Goal: Task Accomplishment & Management: Manage account settings

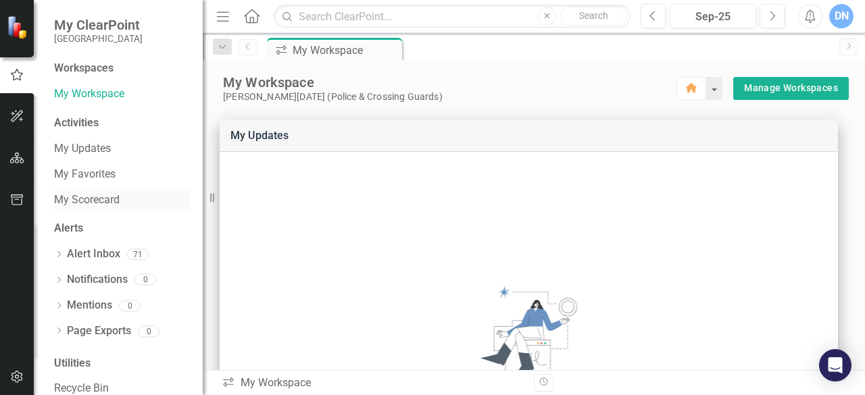
click at [105, 195] on link "My Scorecard" at bounding box center [121, 201] width 135 height 16
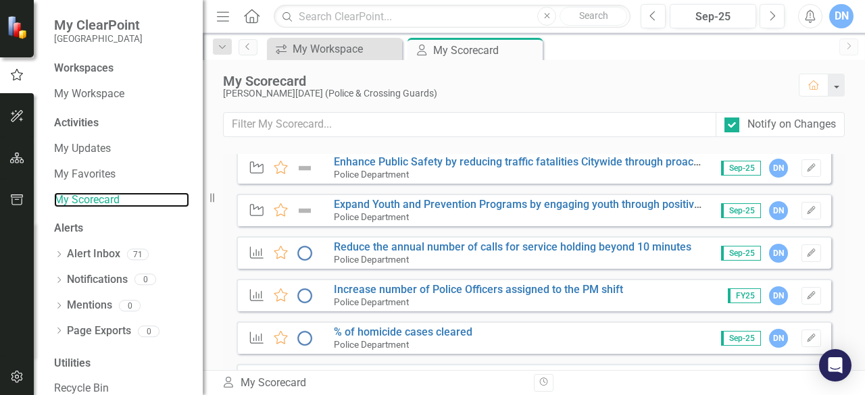
scroll to position [411, 0]
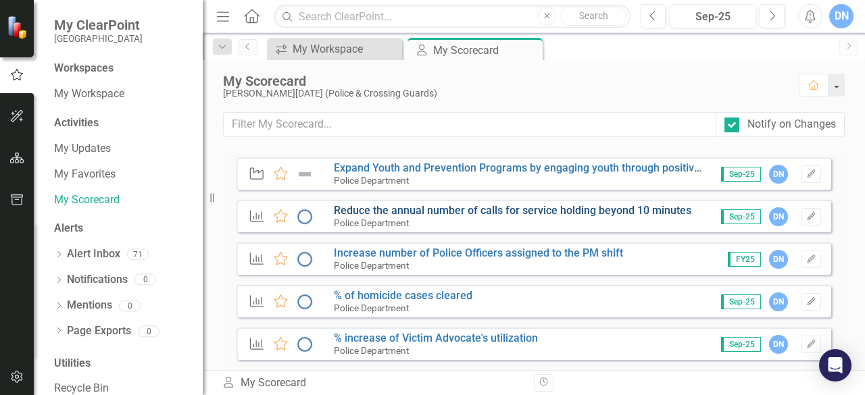
click at [476, 212] on link "Reduce the annual number of calls for service holding beyond 10 minutes" at bounding box center [512, 210] width 357 height 13
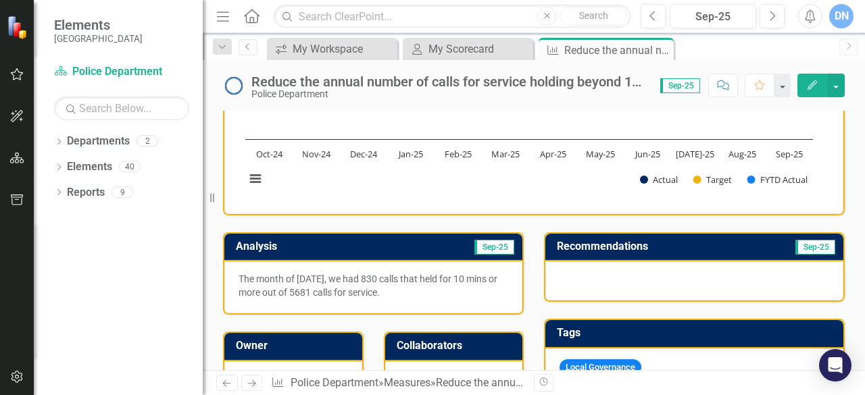
scroll to position [172, 0]
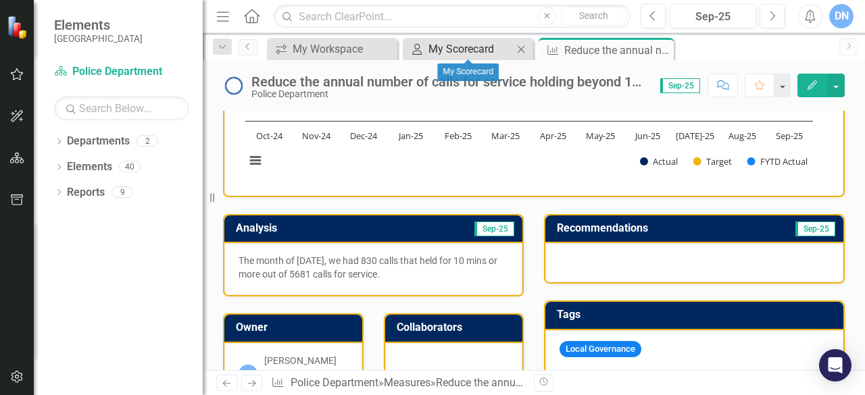
click at [438, 48] on div "My Scorecard" at bounding box center [470, 49] width 84 height 17
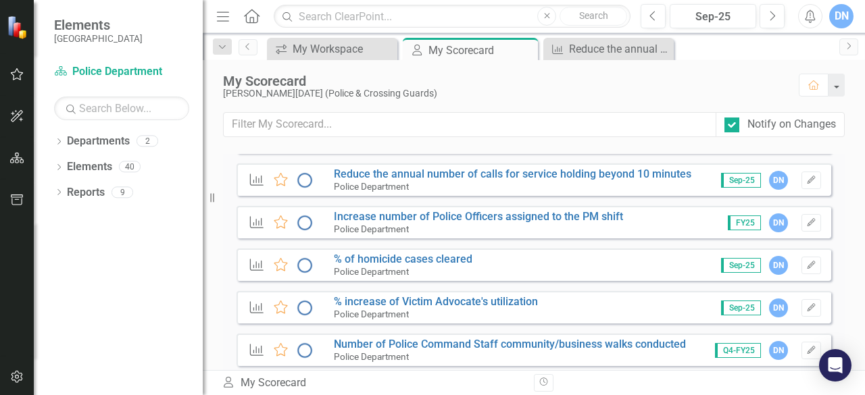
scroll to position [480, 0]
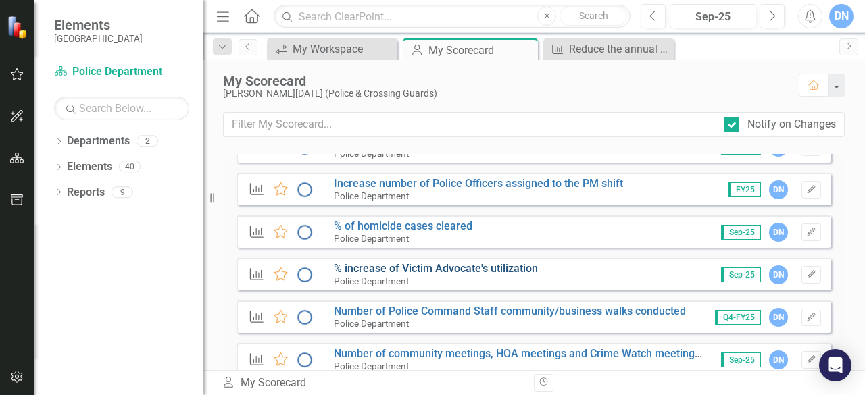
click at [494, 263] on link "% increase of Victim Advocate's utilization" at bounding box center [436, 268] width 204 height 13
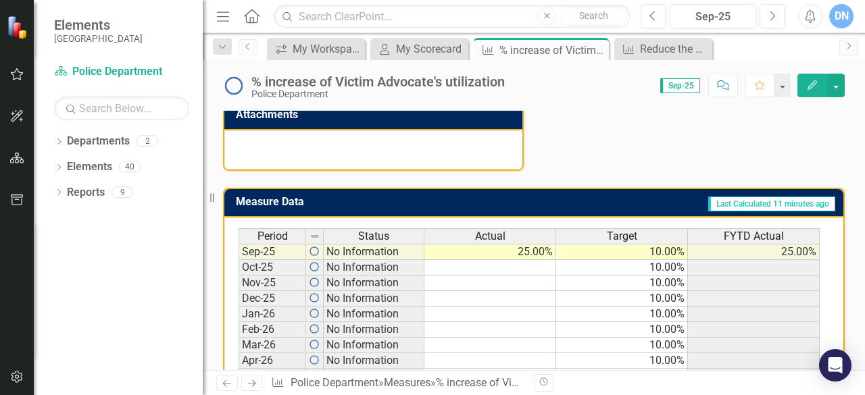
scroll to position [548, 0]
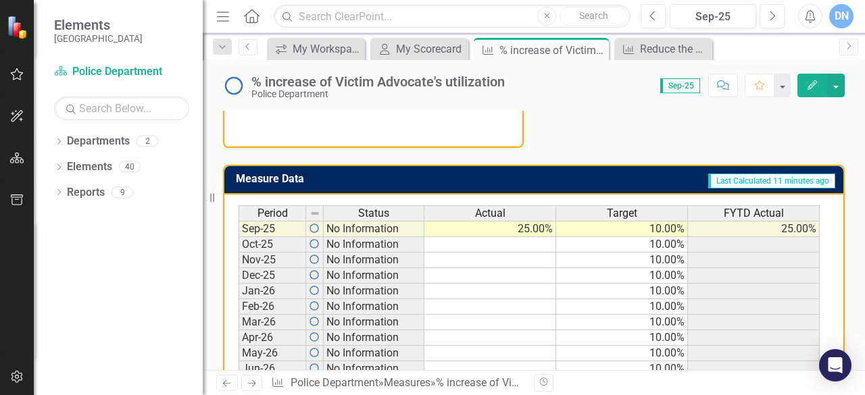
click at [530, 228] on td "25.00%" at bounding box center [490, 229] width 132 height 16
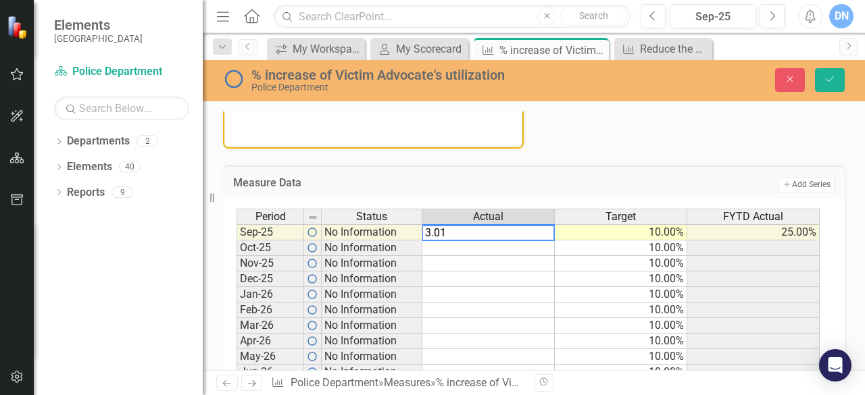
type textarea "3.01"
click at [530, 249] on td at bounding box center [488, 248] width 132 height 16
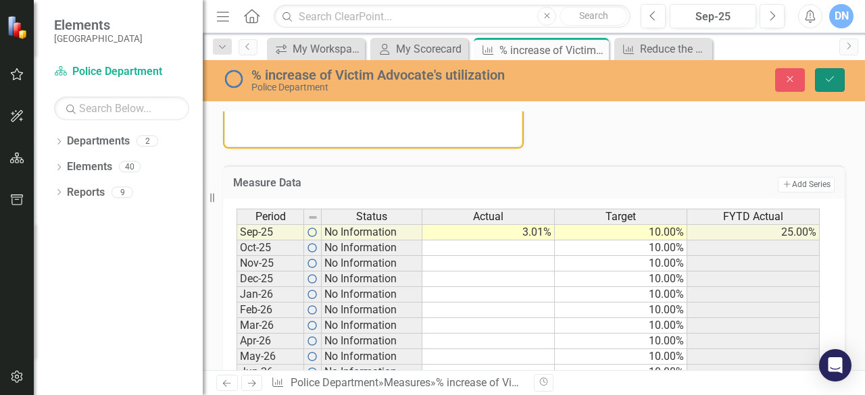
click at [822, 75] on button "Save" at bounding box center [830, 80] width 30 height 24
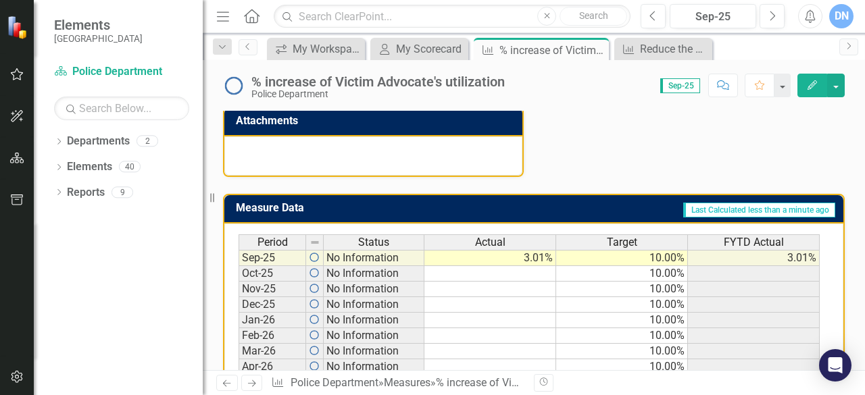
scroll to position [532, 0]
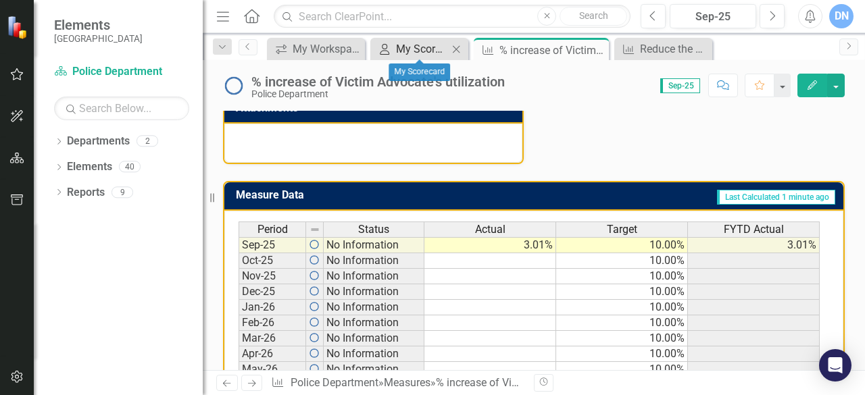
click at [412, 47] on div "My Scorecard" at bounding box center [422, 49] width 52 height 17
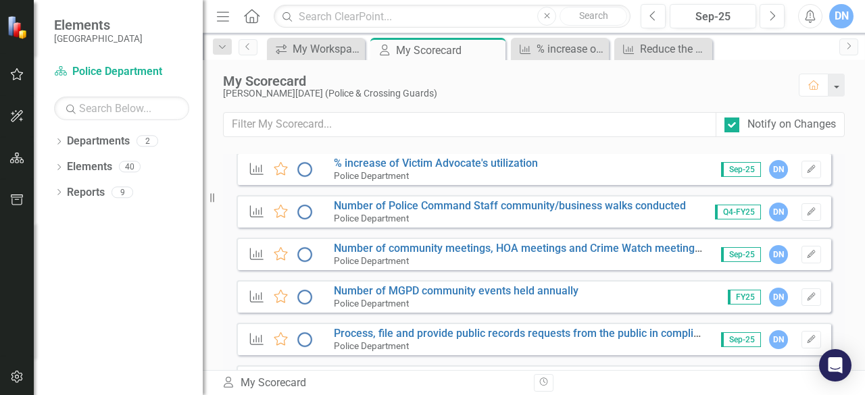
scroll to position [589, 0]
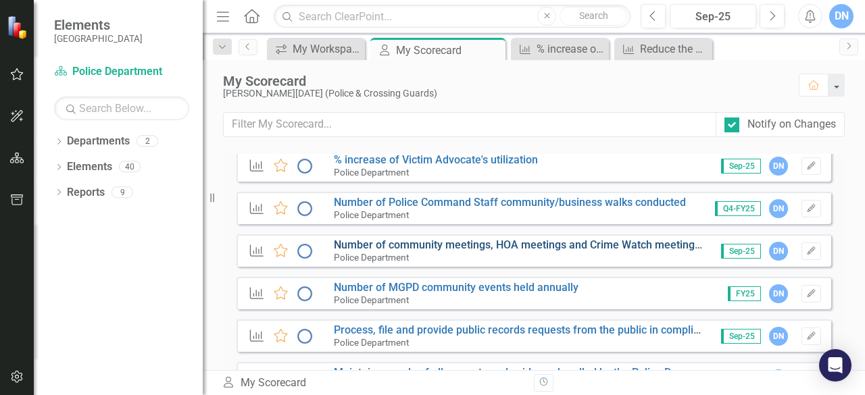
click at [553, 247] on link "Number of community meetings, HOA meetings and Crime Watch meetings attended" at bounding box center [540, 244] width 412 height 13
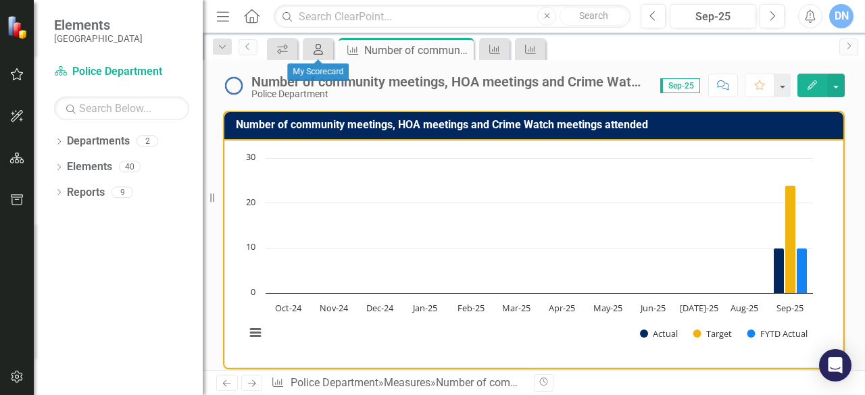
click at [316, 48] on icon "My Scorecard" at bounding box center [318, 49] width 14 height 11
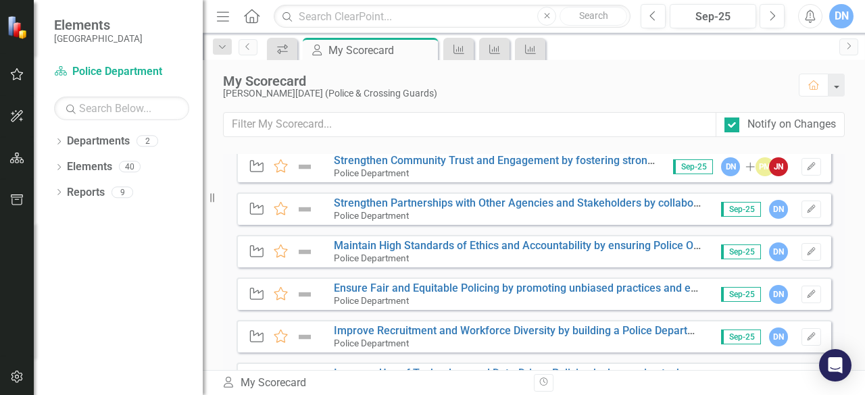
scroll to position [127, 0]
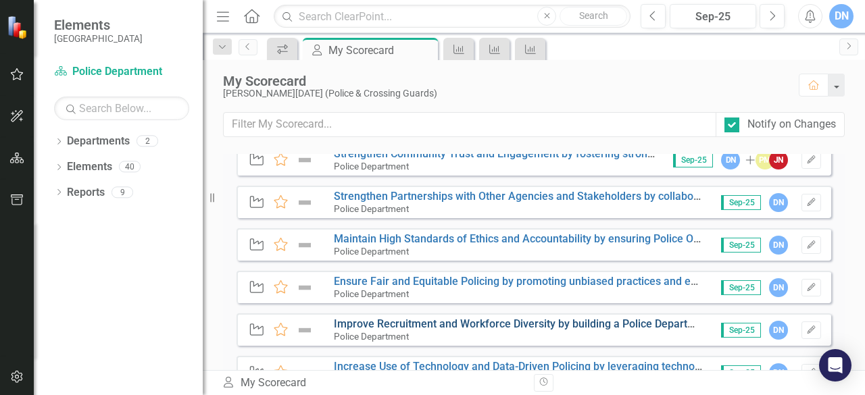
click at [494, 324] on link "Improve Recruitment and Workforce Diversity by building a Police Department tha…" at bounding box center [629, 323] width 591 height 13
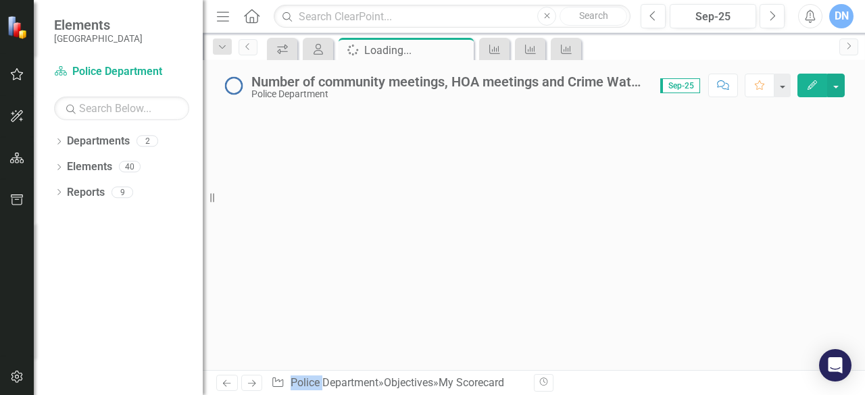
click at [494, 324] on div at bounding box center [534, 240] width 662 height 259
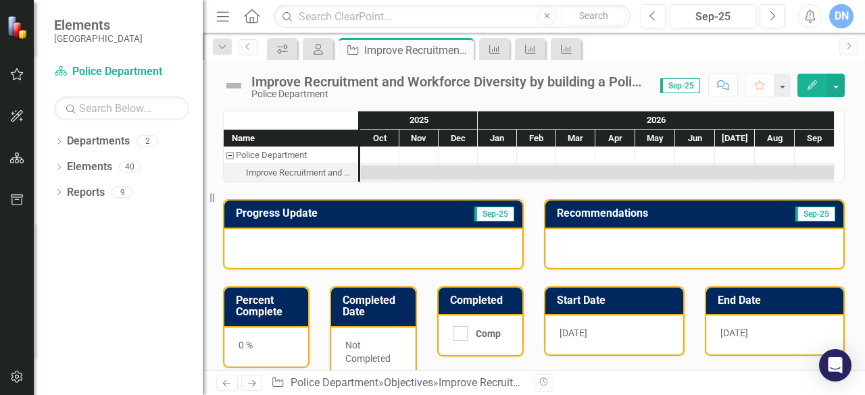
click at [338, 172] on div "Improve Recruitment and Workforce Diversity by building a Police Department tha…" at bounding box center [300, 173] width 108 height 18
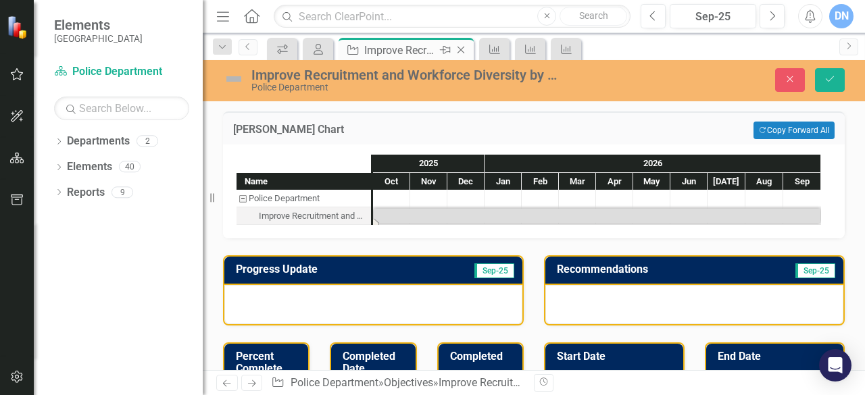
click at [405, 52] on div "Improve Recruitment and Workforce Diversity by building a Police Department tha…" at bounding box center [400, 50] width 72 height 17
click at [355, 51] on icon "Objective" at bounding box center [353, 50] width 16 height 14
click at [249, 46] on icon "Previous" at bounding box center [247, 47] width 11 height 8
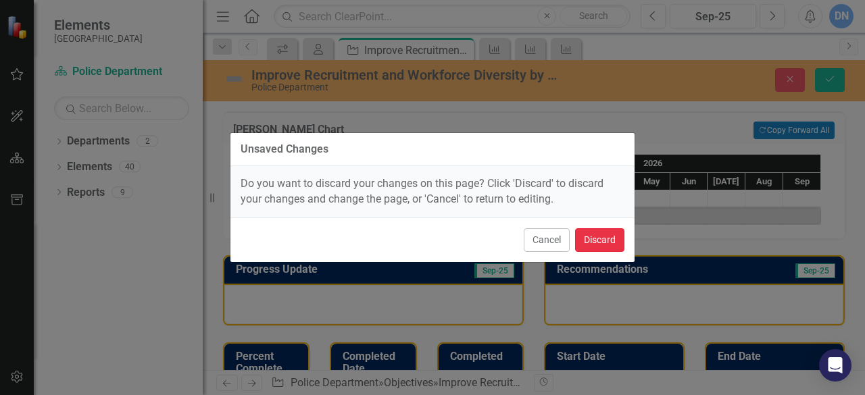
click at [581, 238] on button "Discard" at bounding box center [599, 240] width 49 height 24
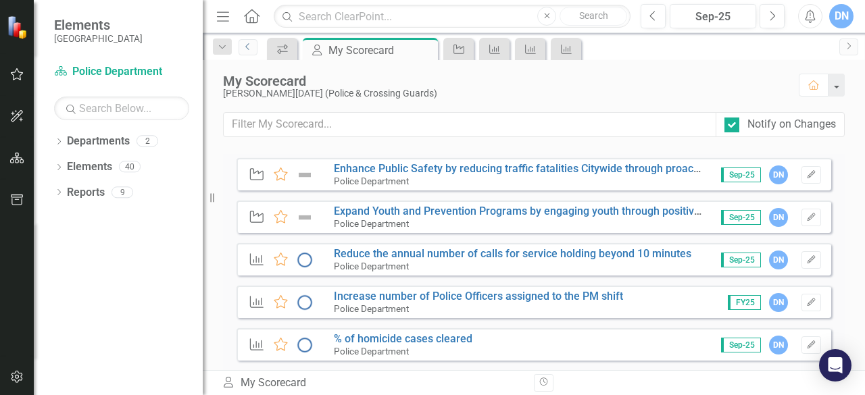
scroll to position [426, 0]
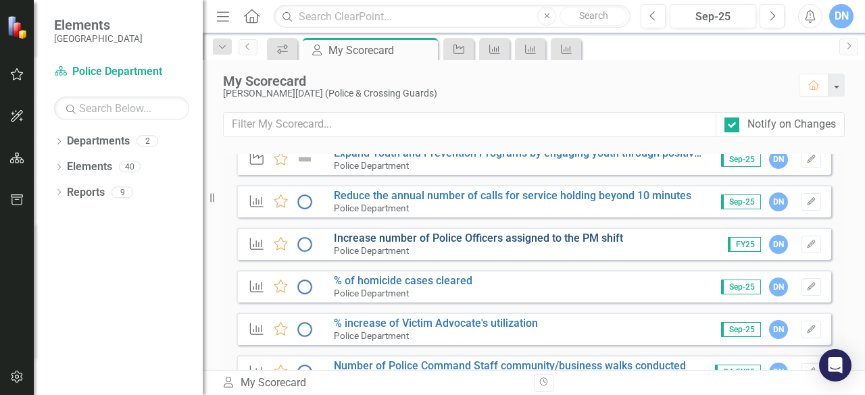
click at [597, 240] on link "Increase number of Police Officers assigned to the PM shift" at bounding box center [478, 238] width 289 height 13
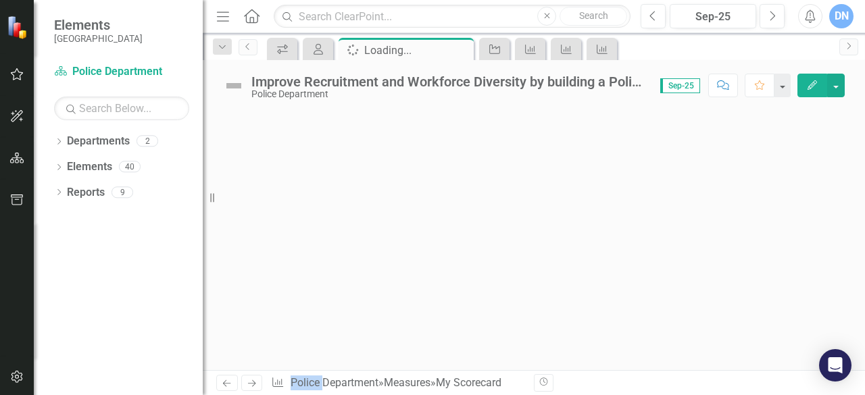
click at [597, 240] on div at bounding box center [534, 240] width 662 height 259
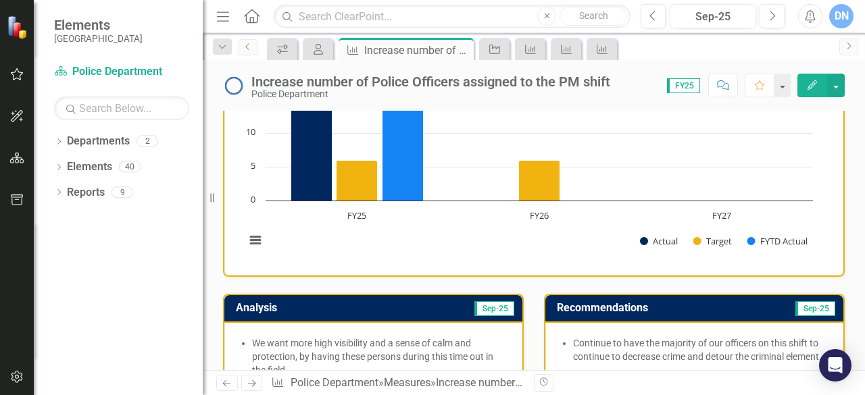
scroll to position [87, 0]
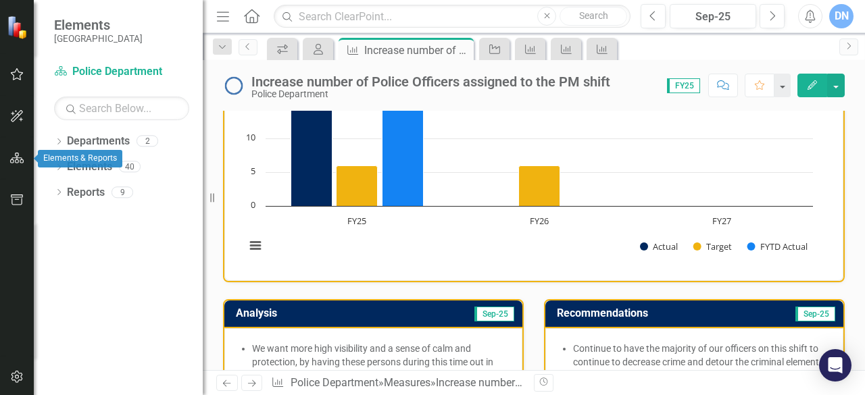
click at [14, 155] on icon "button" at bounding box center [17, 158] width 14 height 11
click at [18, 157] on icon "button" at bounding box center [16, 159] width 15 height 12
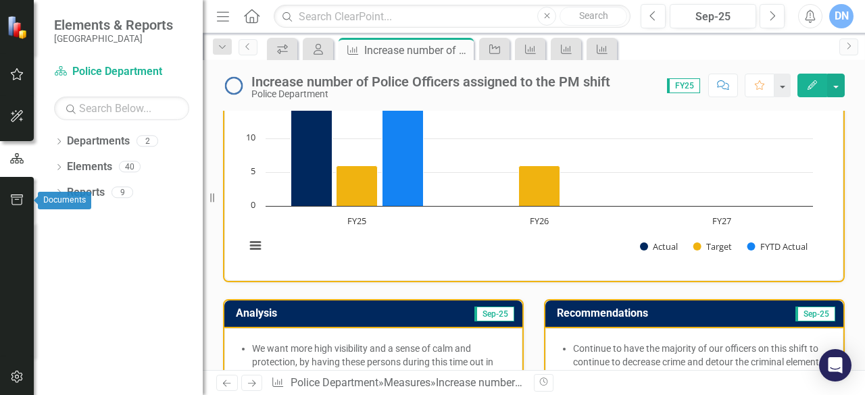
click at [20, 198] on icon "button" at bounding box center [17, 200] width 14 height 11
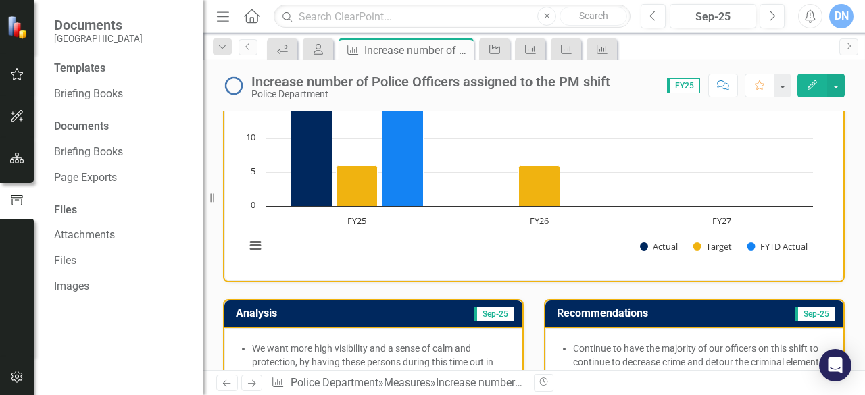
click at [15, 28] on img at bounding box center [19, 28] width 24 height 24
click at [313, 48] on icon "My Scorecard" at bounding box center [318, 49] width 14 height 11
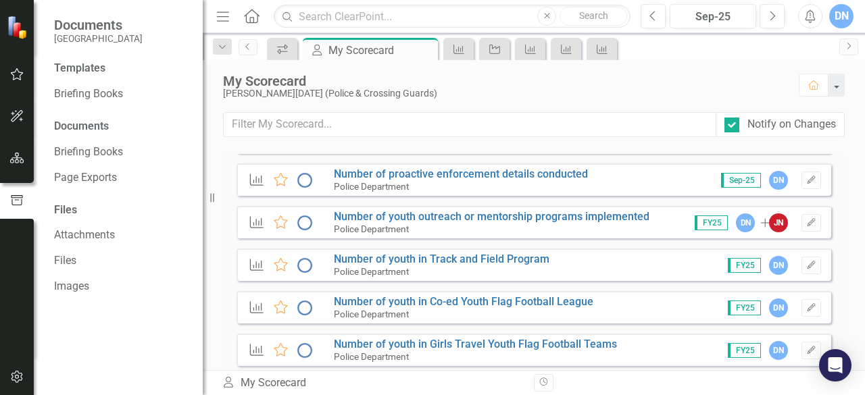
scroll to position [1266, 0]
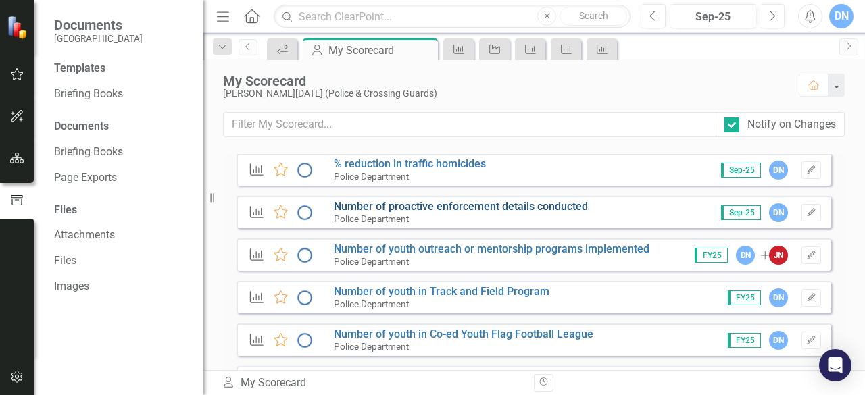
click at [544, 205] on link "Number of proactive enforcement details conducted" at bounding box center [461, 206] width 254 height 13
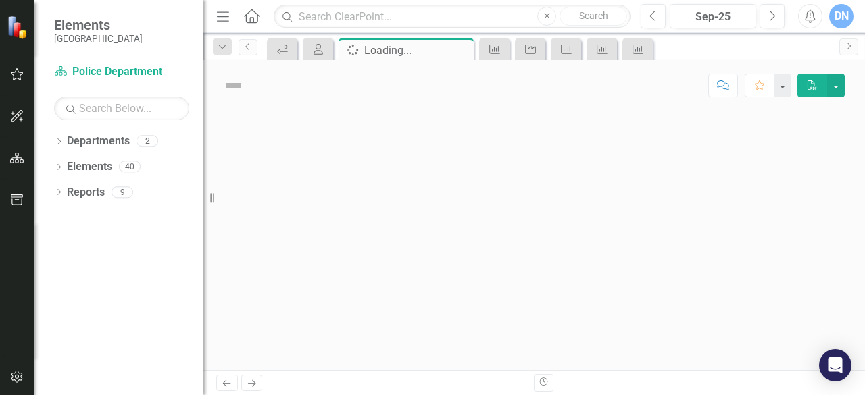
click at [544, 205] on div at bounding box center [534, 240] width 662 height 259
